Goal: Navigation & Orientation: Find specific page/section

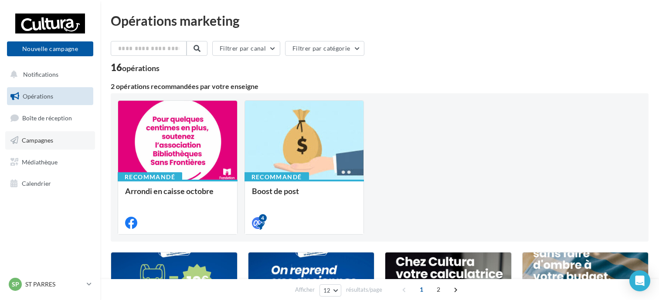
click at [44, 141] on span "Campagnes" at bounding box center [37, 139] width 31 height 7
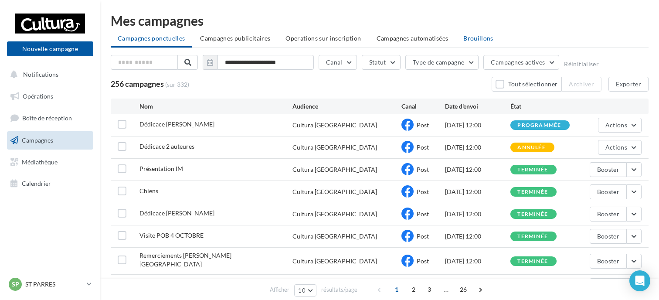
click at [468, 41] on span "Brouillons" at bounding box center [478, 37] width 30 height 7
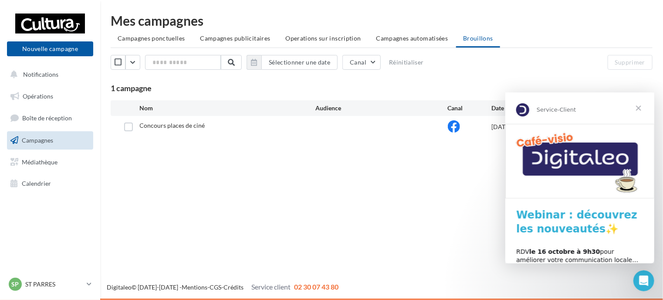
click at [642, 110] on span "Fermer" at bounding box center [638, 107] width 31 height 31
